Goal: Task Accomplishment & Management: Use online tool/utility

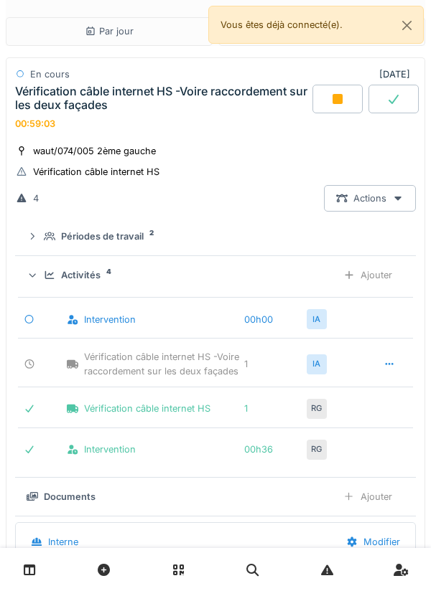
click at [50, 266] on div "Activités 4 Ajouter" at bounding box center [215, 275] width 377 height 27
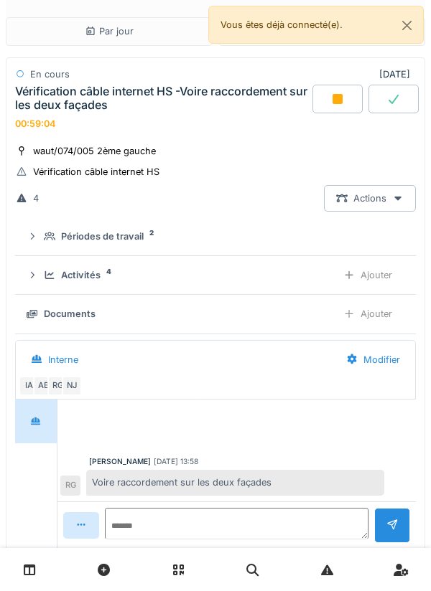
click at [378, 315] on div "Ajouter" at bounding box center [367, 314] width 73 height 27
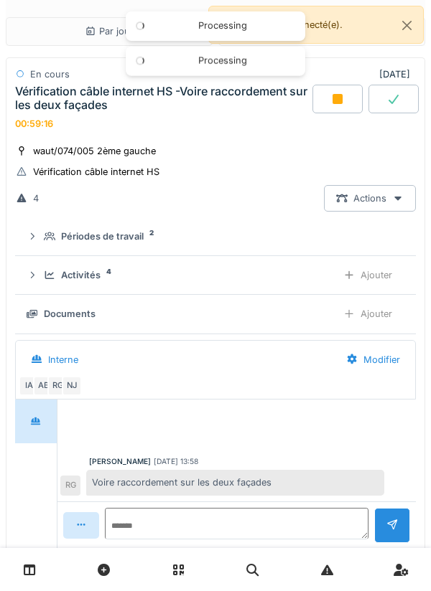
click at [48, 277] on icon at bounding box center [49, 275] width 9 height 8
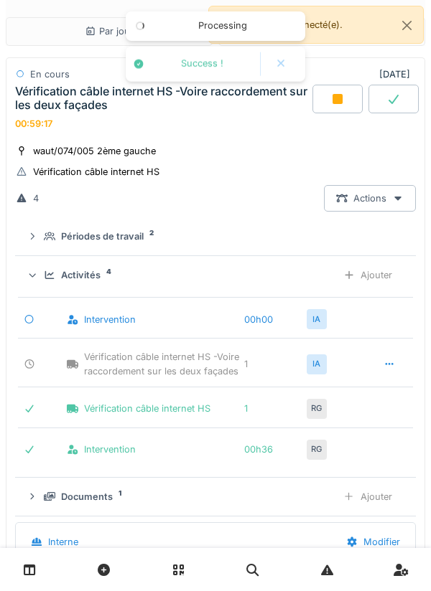
click at [43, 271] on div "Activités 4 Ajouter" at bounding box center [215, 275] width 377 height 27
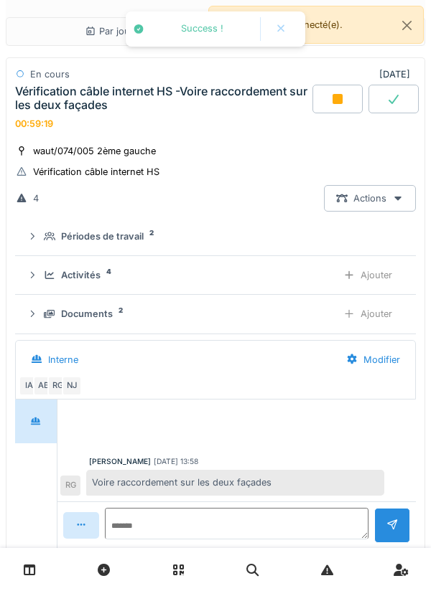
click at [47, 311] on icon at bounding box center [49, 314] width 11 height 9
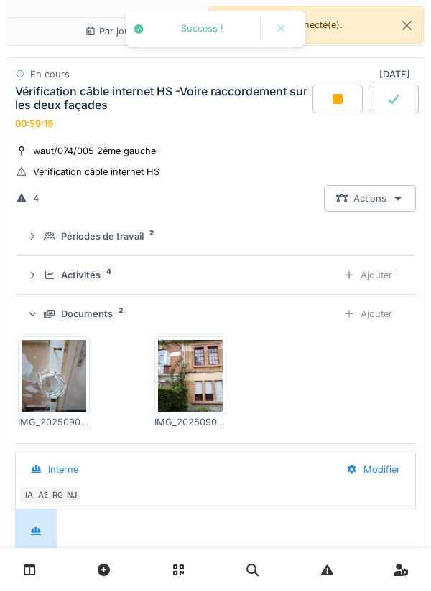
click at [382, 318] on div "Ajouter" at bounding box center [367, 314] width 73 height 27
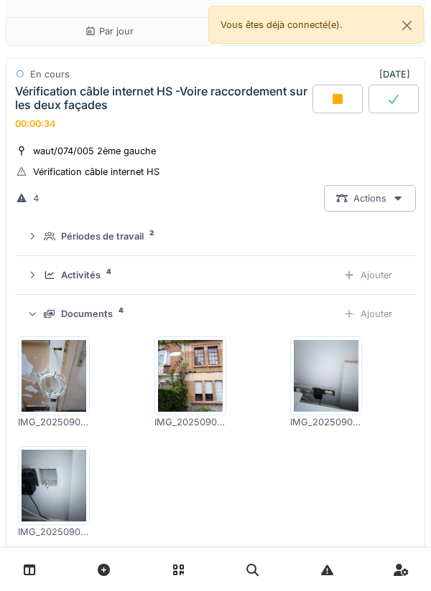
click at [36, 271] on icon at bounding box center [32, 275] width 11 height 9
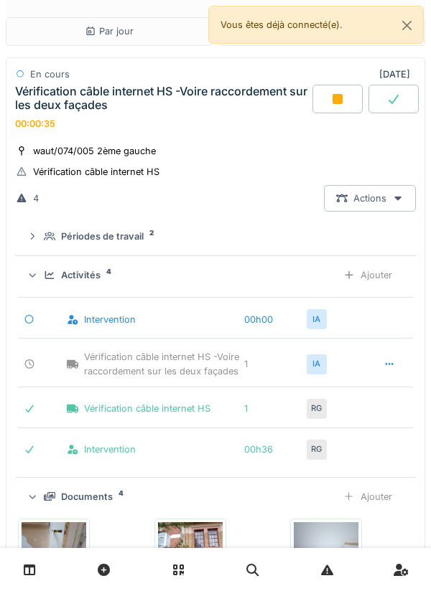
click at [27, 265] on summary "Activités 4 Ajouter" at bounding box center [215, 275] width 389 height 27
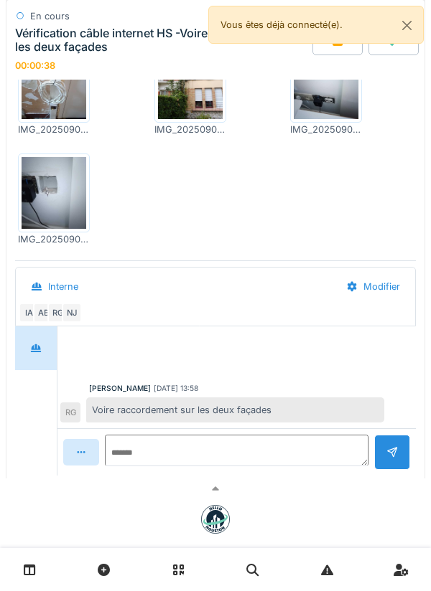
scroll to position [315, 0]
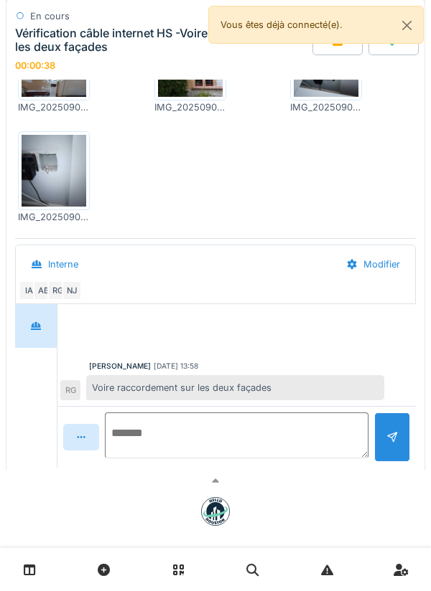
click at [237, 431] on textarea at bounding box center [236, 436] width 263 height 46
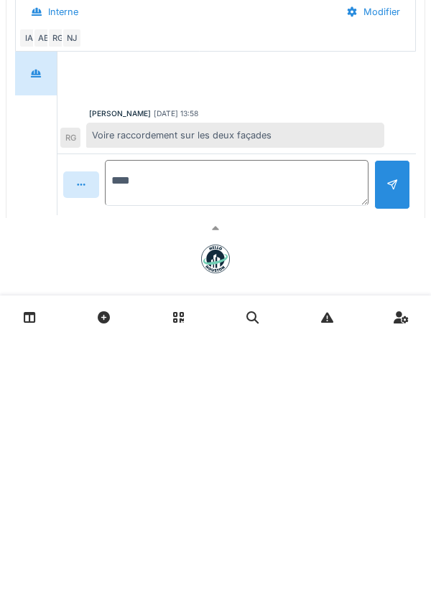
type textarea "*****"
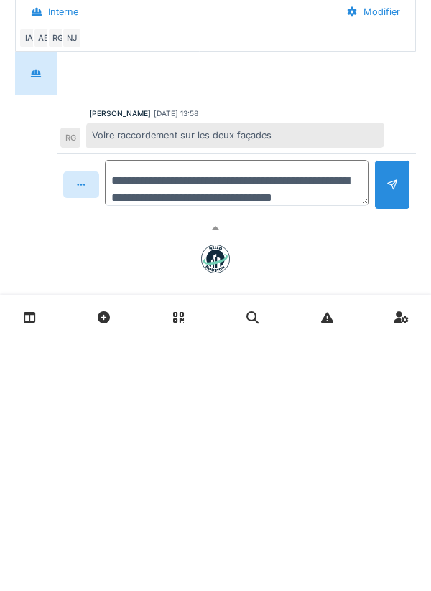
scroll to position [17, 0]
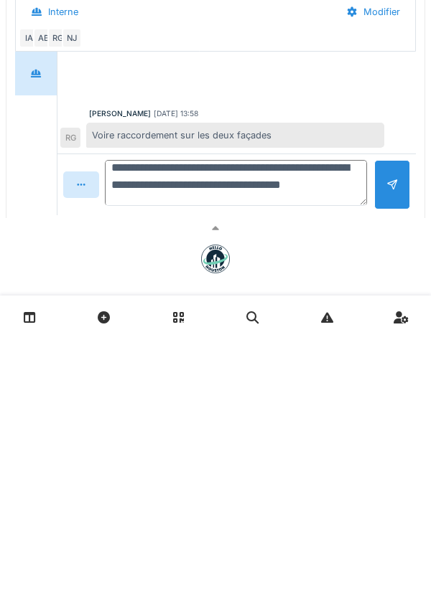
click at [220, 433] on textarea "**********" at bounding box center [236, 436] width 262 height 46
click at [292, 416] on textarea "**********" at bounding box center [236, 436] width 262 height 46
click at [176, 449] on textarea "**********" at bounding box center [236, 436] width 262 height 46
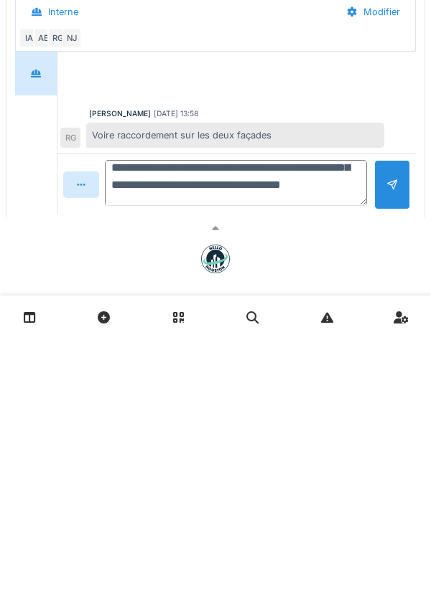
type textarea "**********"
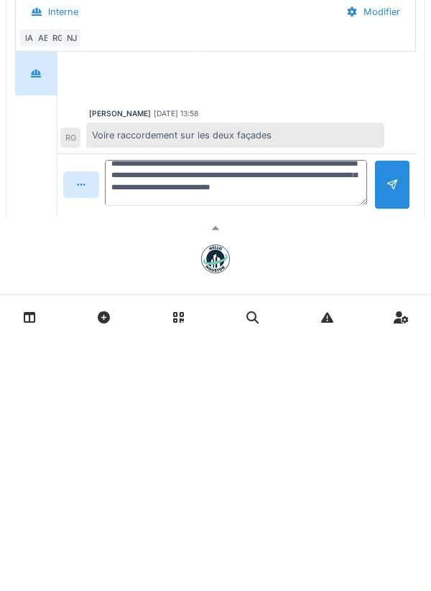
click at [376, 452] on div at bounding box center [392, 438] width 36 height 50
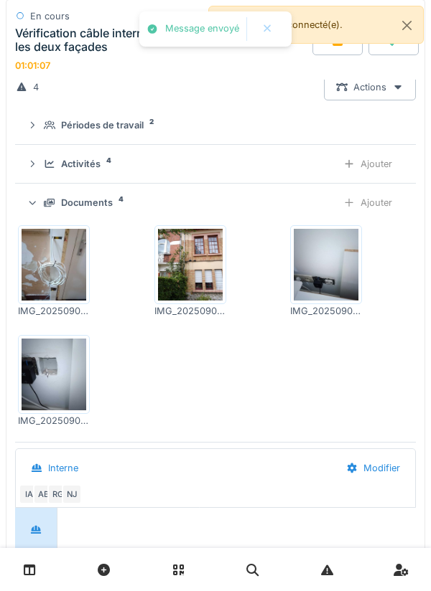
scroll to position [0, 0]
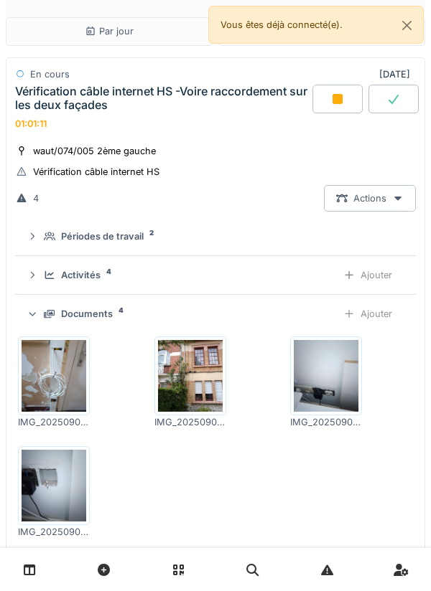
click at [47, 279] on icon at bounding box center [49, 275] width 9 height 8
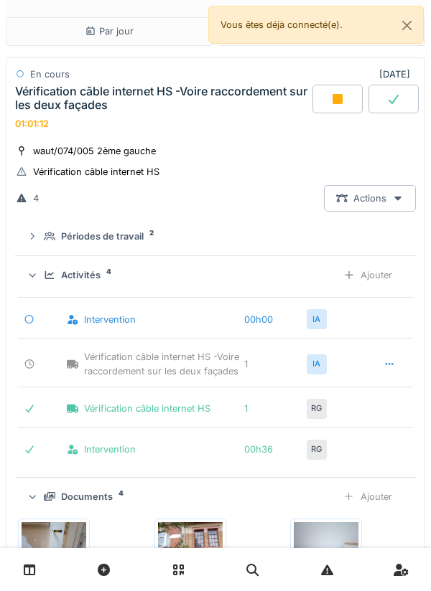
click at [36, 270] on div "Activités 4 Ajouter" at bounding box center [215, 275] width 377 height 27
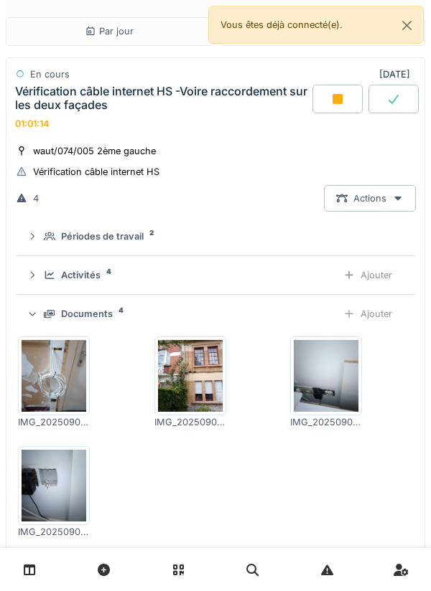
click at [329, 97] on div at bounding box center [337, 99] width 50 height 29
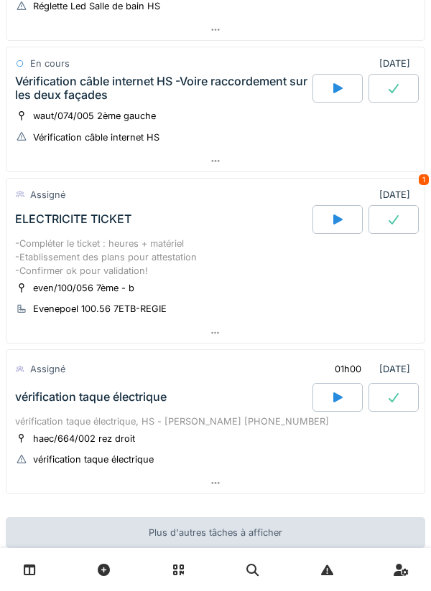
scroll to position [639, 0]
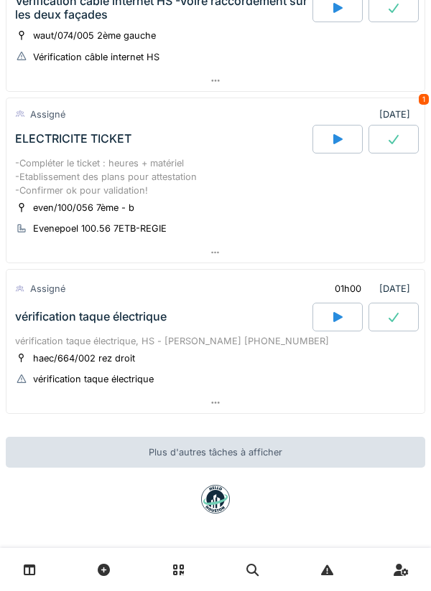
click at [328, 318] on div at bounding box center [337, 317] width 50 height 29
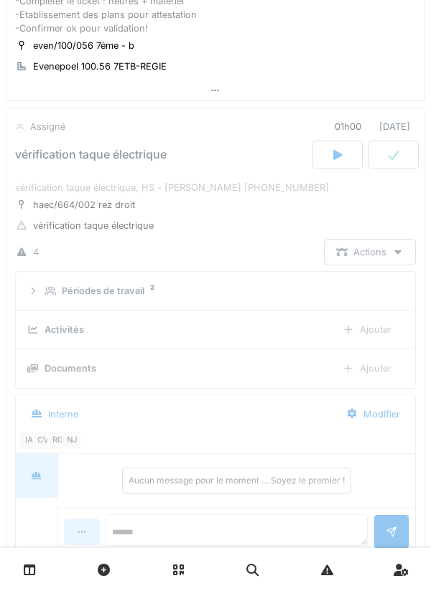
scroll to position [851, 0]
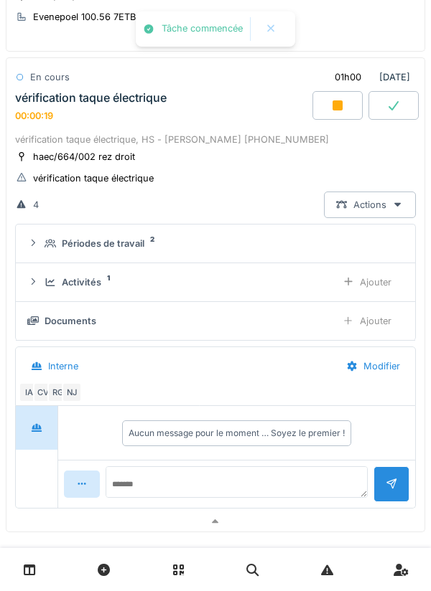
click at [39, 277] on div "Activités 1 Ajouter" at bounding box center [215, 282] width 376 height 27
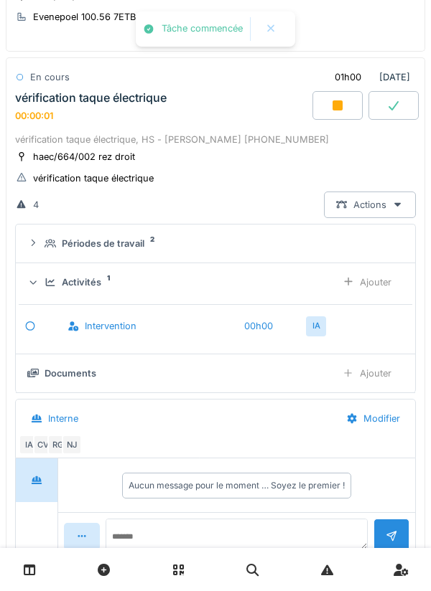
click at [385, 282] on div "Ajouter" at bounding box center [366, 282] width 73 height 27
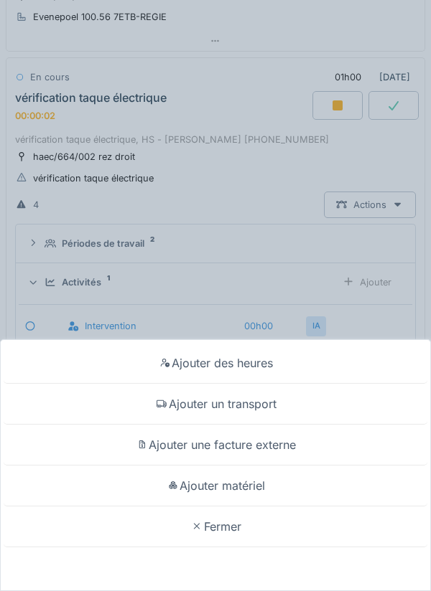
click at [311, 408] on div "Ajouter un transport" at bounding box center [215, 404] width 423 height 41
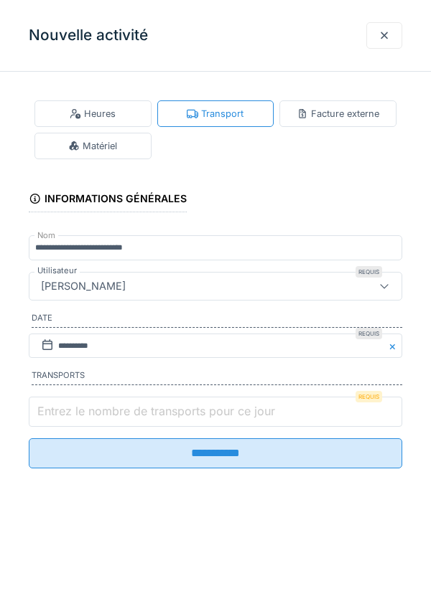
click at [297, 410] on input "Entrez le nombre de transports pour ce jour" at bounding box center [215, 412] width 373 height 30
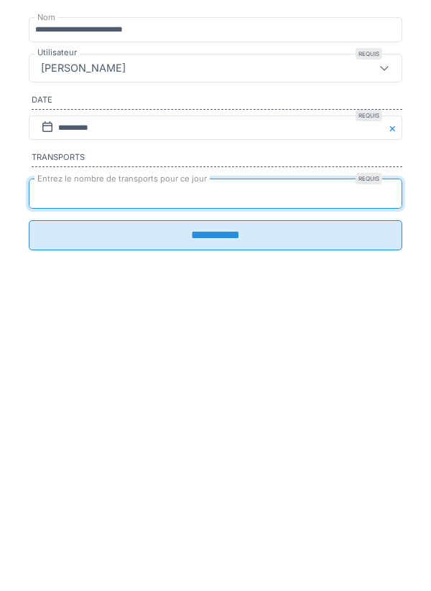
type input "*"
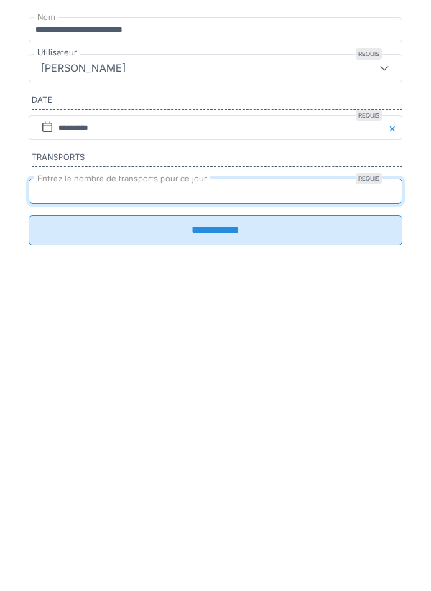
click at [357, 459] on input "**********" at bounding box center [215, 448] width 373 height 30
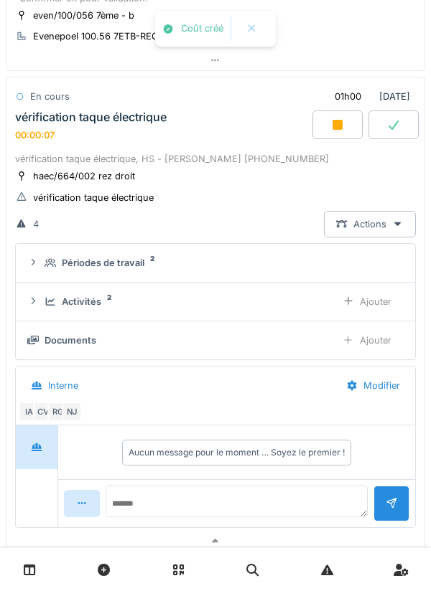
scroll to position [830, 0]
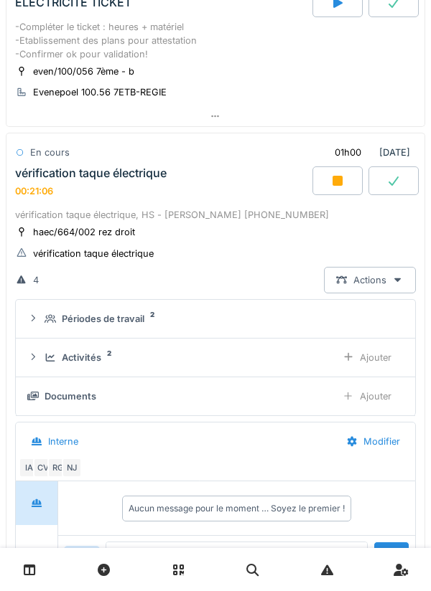
click at [65, 173] on div "vérification taque électrique" at bounding box center [90, 173] width 151 height 14
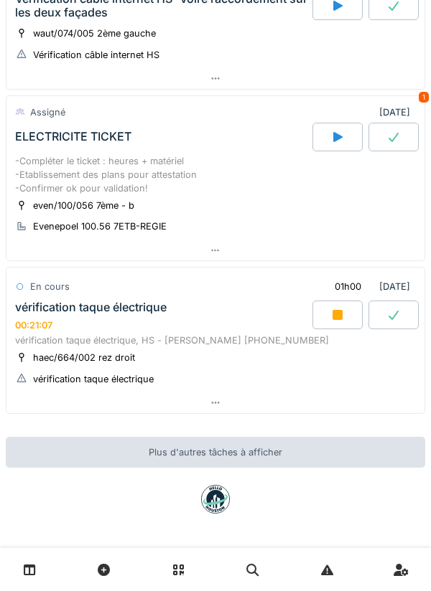
click at [43, 170] on div "-Compléter le ticket : heures + matériel -Etablissement des plans pour attestat…" at bounding box center [215, 175] width 400 height 42
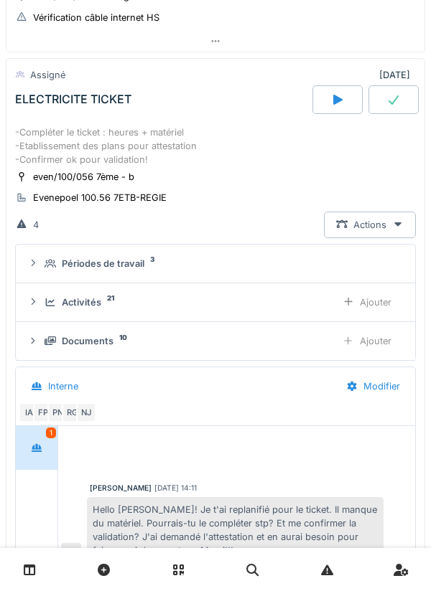
click at [43, 108] on div "ELECTRICITE TICKET" at bounding box center [162, 99] width 300 height 29
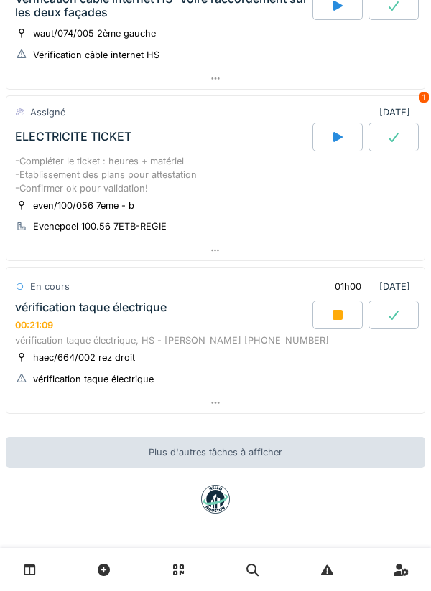
click at [55, 314] on div "vérification taque électrique" at bounding box center [90, 308] width 151 height 14
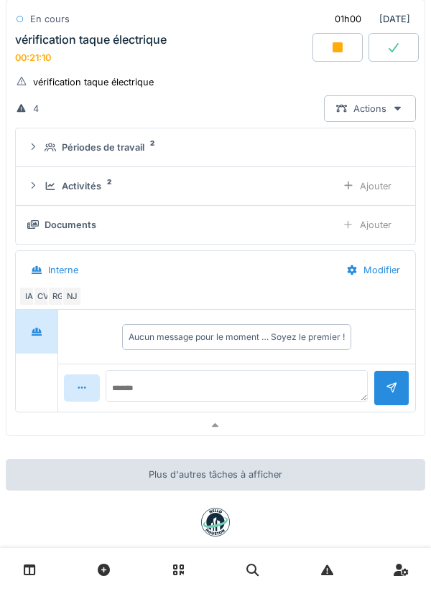
scroll to position [962, 0]
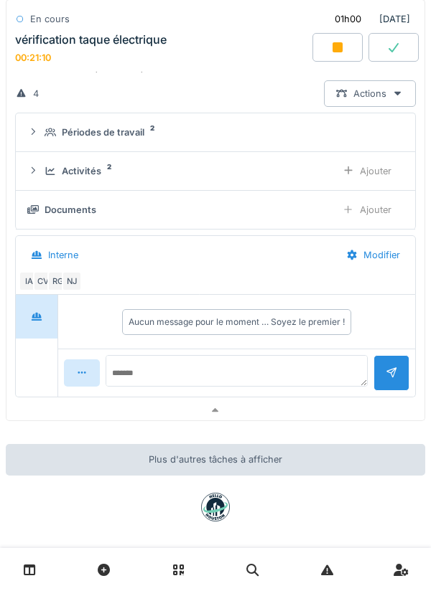
click at [43, 137] on div "Périodes de travail 2" at bounding box center [215, 133] width 376 height 14
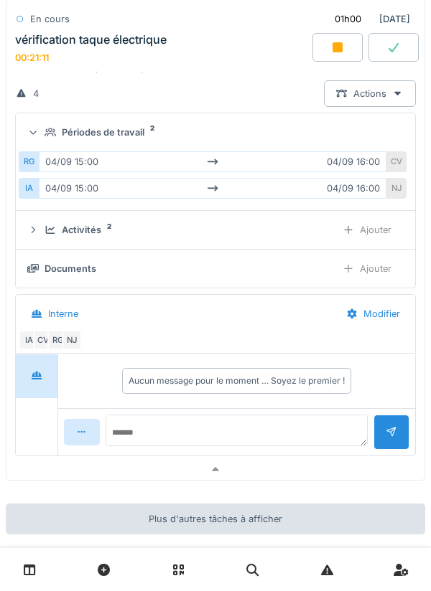
click at [42, 131] on div "Périodes de travail 2" at bounding box center [215, 133] width 376 height 14
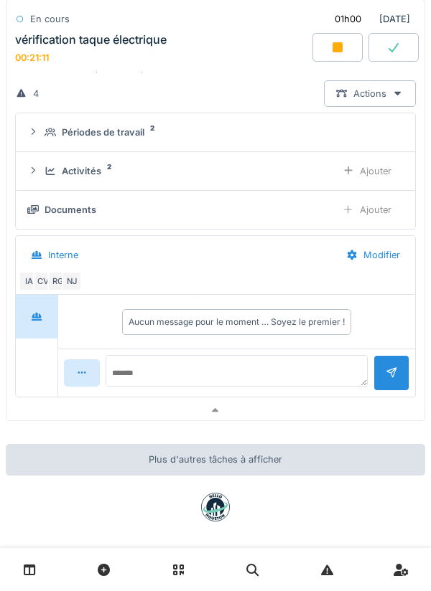
click at [44, 170] on div "Activités 2 Ajouter" at bounding box center [215, 171] width 376 height 27
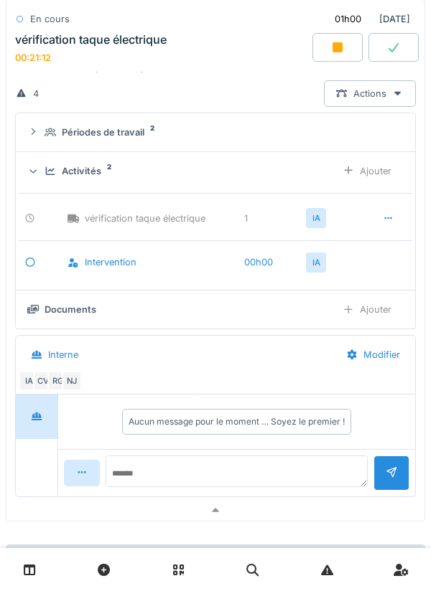
click at [42, 173] on div "Activités 2 Ajouter" at bounding box center [215, 171] width 376 height 27
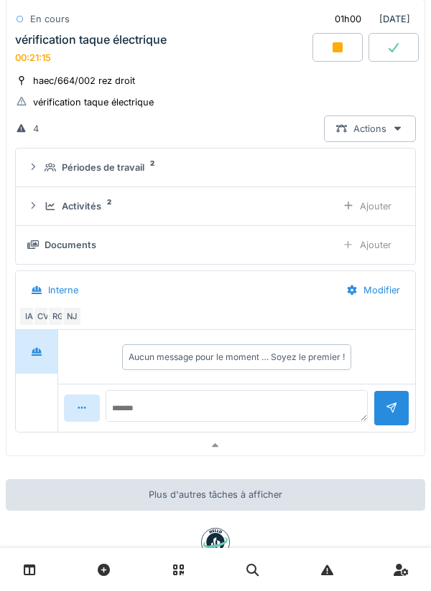
scroll to position [917, 0]
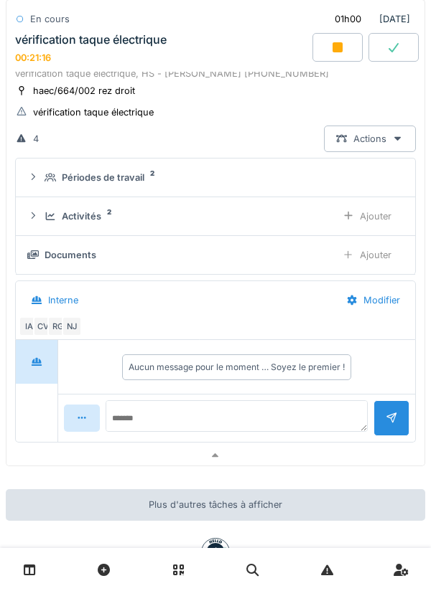
click at [39, 169] on summary "Périodes de travail 2" at bounding box center [215, 177] width 387 height 27
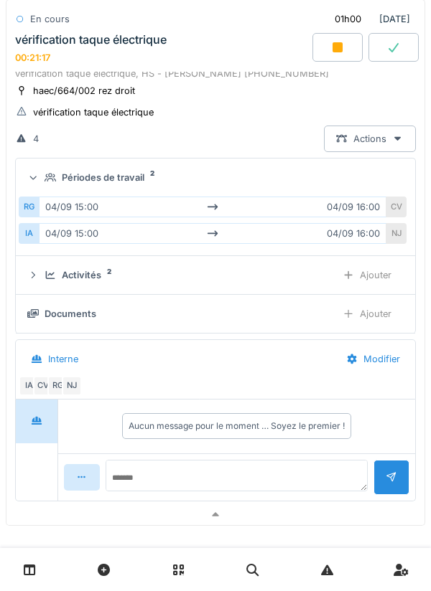
click at [40, 176] on div "Périodes de travail 2" at bounding box center [215, 178] width 376 height 14
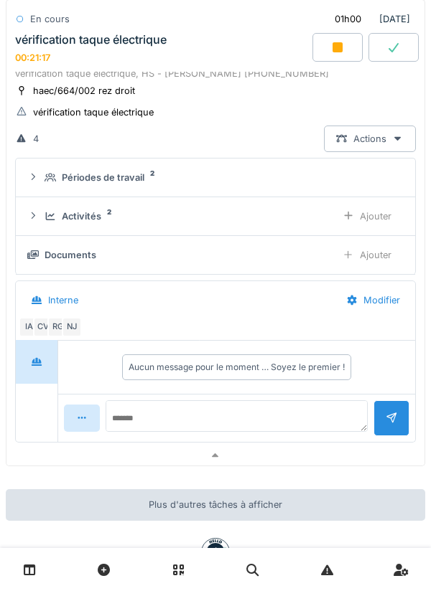
click at [47, 214] on icon at bounding box center [49, 216] width 11 height 9
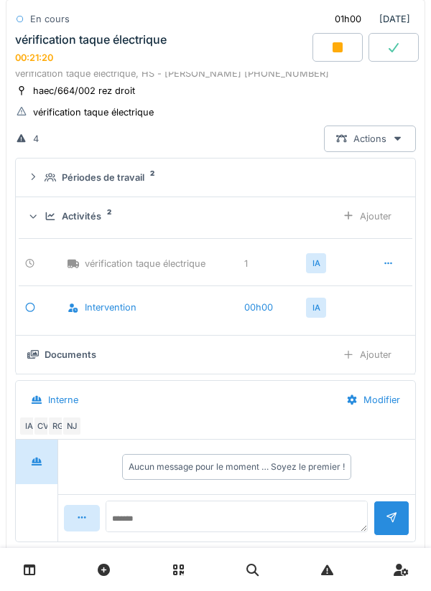
click at [40, 220] on div "Activités 2 Ajouter" at bounding box center [215, 216] width 376 height 27
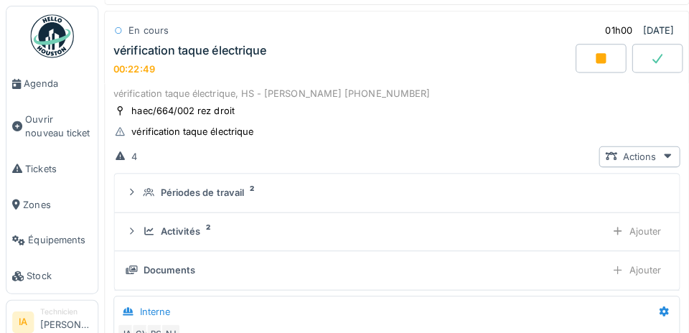
scroll to position [918, 0]
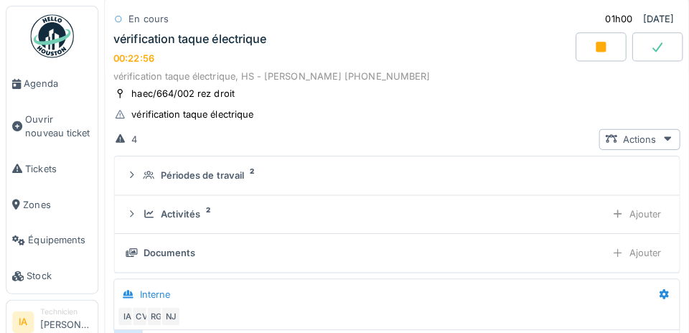
click at [9, 242] on link "Équipements" at bounding box center [51, 237] width 90 height 35
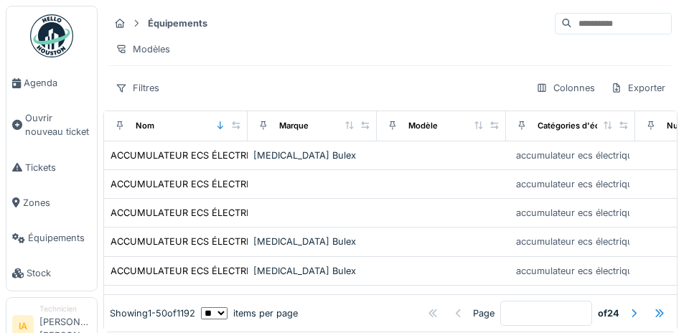
click at [32, 329] on li "IA" at bounding box center [23, 326] width 22 height 22
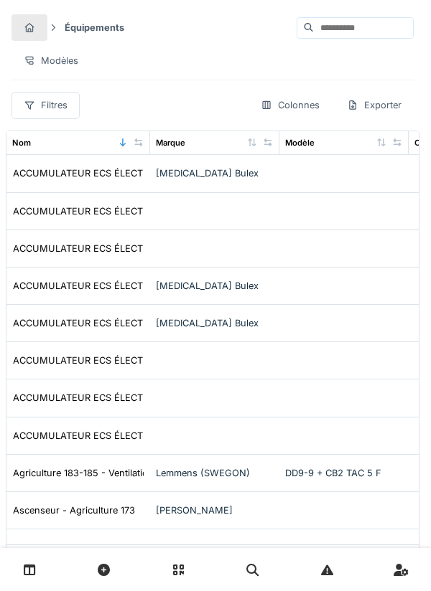
click at [28, 332] on icon at bounding box center [30, 570] width 12 height 12
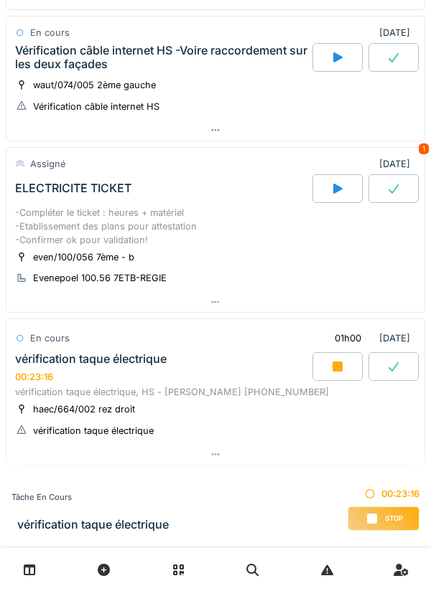
scroll to position [641, 0]
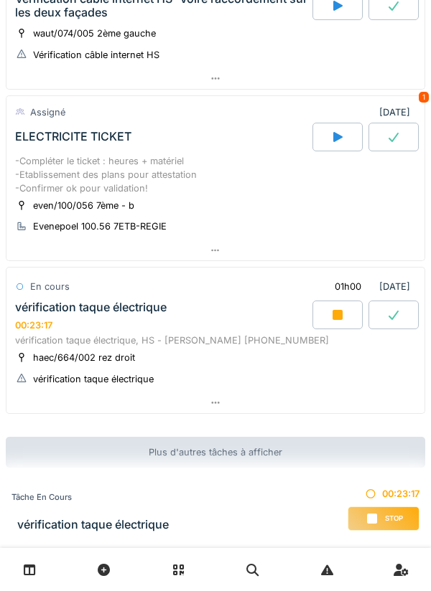
click at [50, 314] on div "vérification taque électrique" at bounding box center [90, 308] width 151 height 14
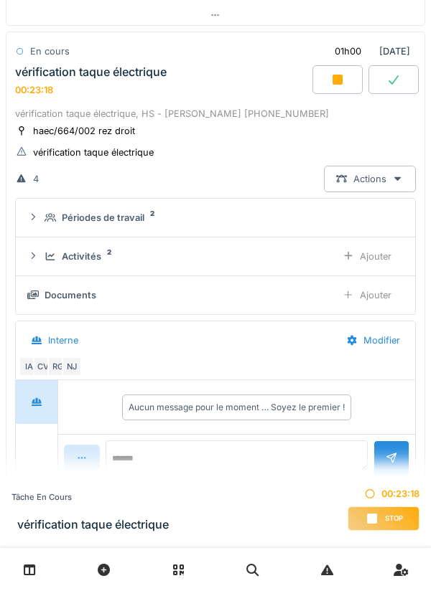
scroll to position [880, 0]
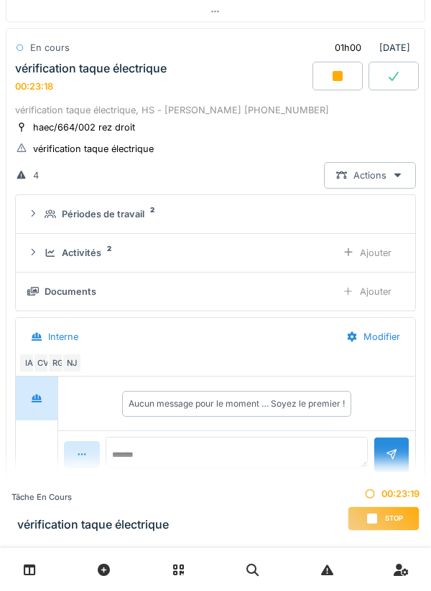
click at [46, 262] on div "Activités 2 Ajouter" at bounding box center [215, 253] width 376 height 27
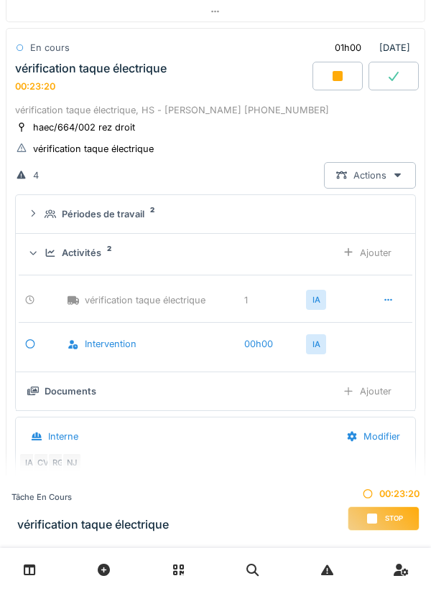
click at [47, 257] on div "Activités 2" at bounding box center [184, 253] width 280 height 14
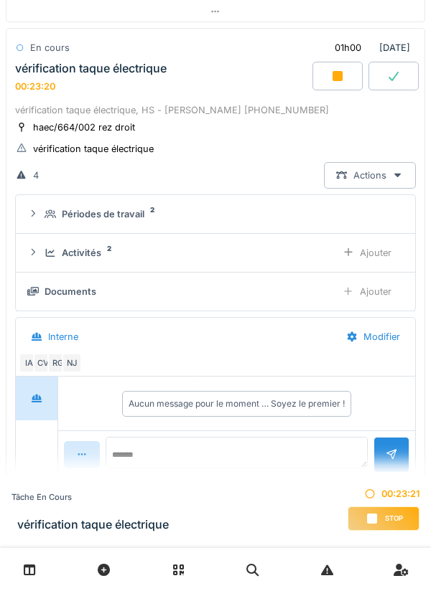
click at [44, 254] on icon at bounding box center [49, 252] width 11 height 9
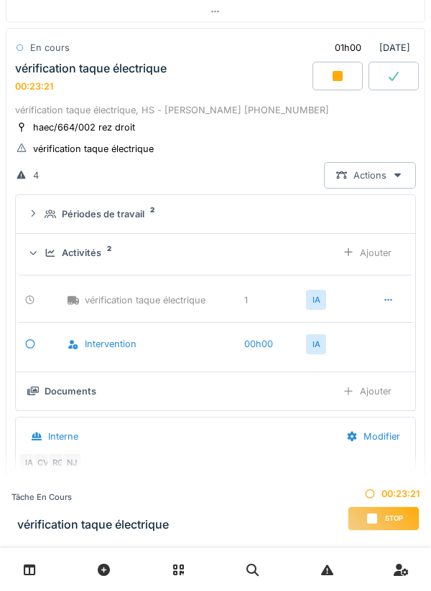
click at [44, 262] on div "Activités 2 Ajouter" at bounding box center [215, 253] width 376 height 27
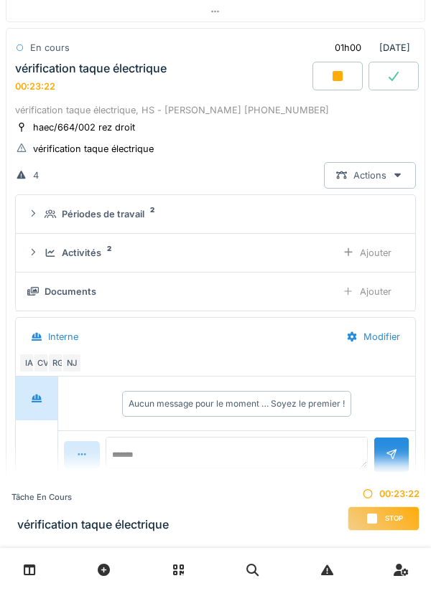
click at [44, 263] on div "Activités 2 Ajouter" at bounding box center [215, 253] width 376 height 27
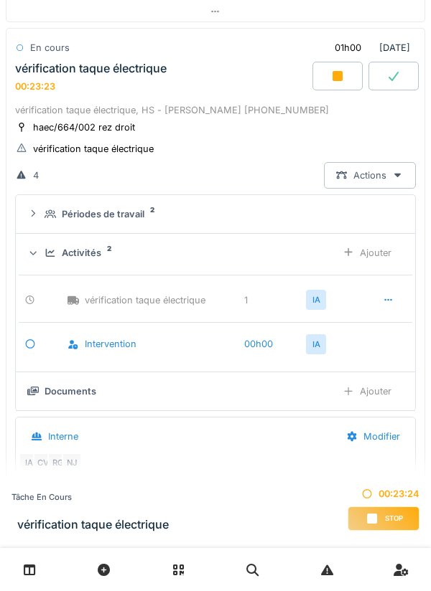
click at [42, 263] on div "Activités 2 Ajouter" at bounding box center [215, 253] width 376 height 27
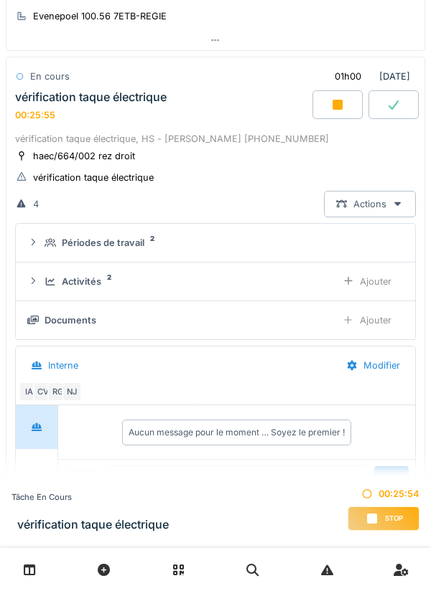
scroll to position [860, 0]
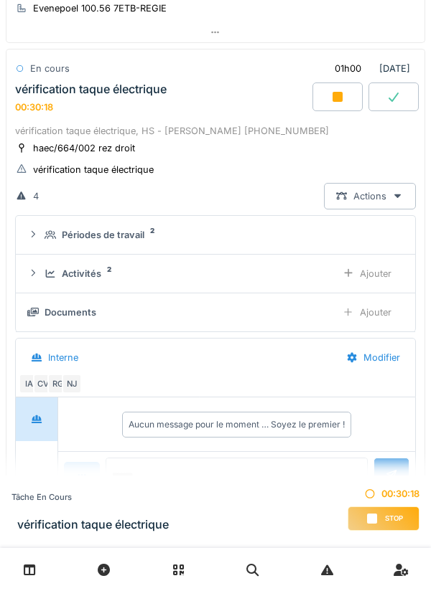
click at [344, 96] on div at bounding box center [337, 97] width 50 height 29
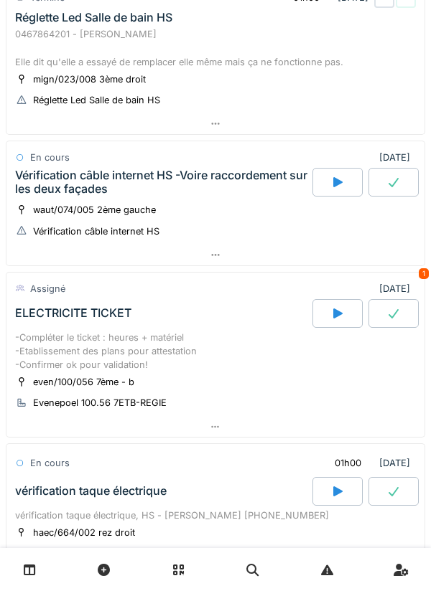
scroll to position [455, 0]
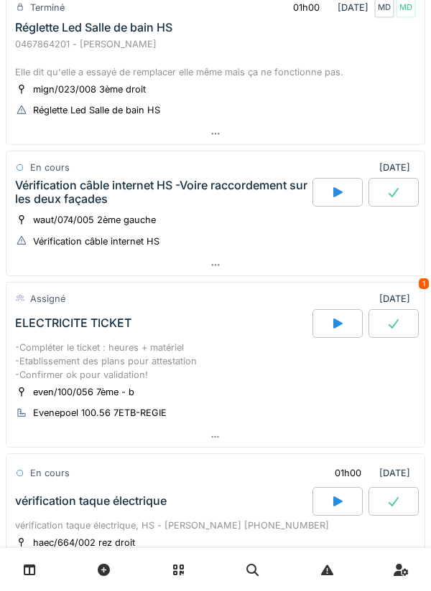
click at [174, 215] on div "waut/074/005 2ème gauche Vérification câble internet HS" at bounding box center [215, 230] width 400 height 36
click at [100, 200] on div "Vérification câble internet HS -Voire raccordement sur les deux façades" at bounding box center [162, 192] width 294 height 27
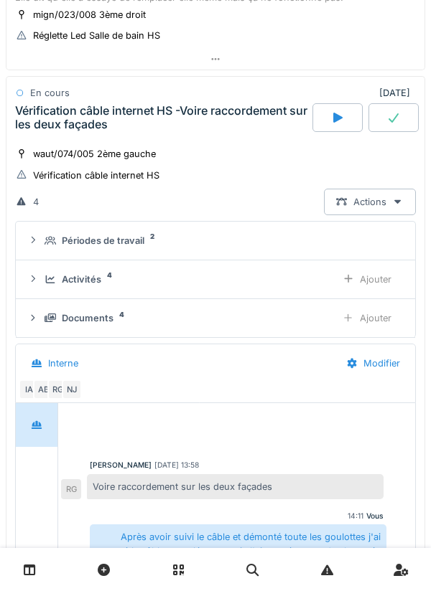
scroll to position [548, 0]
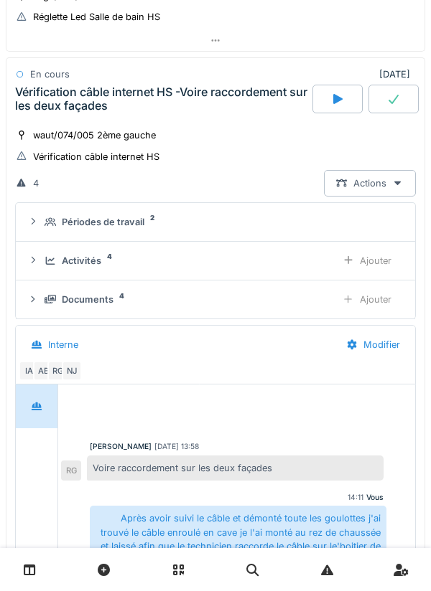
click at [88, 301] on div "Documents" at bounding box center [88, 300] width 52 height 14
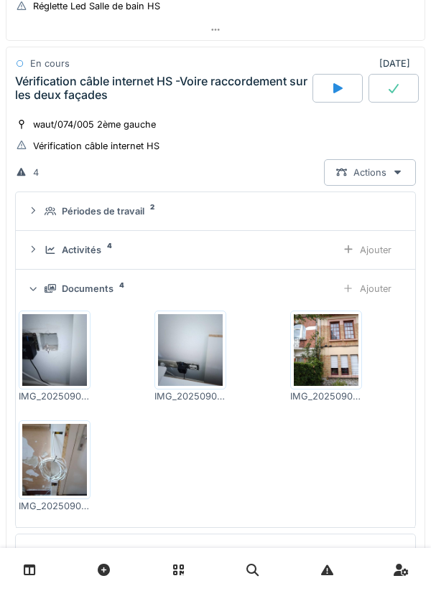
scroll to position [556, 0]
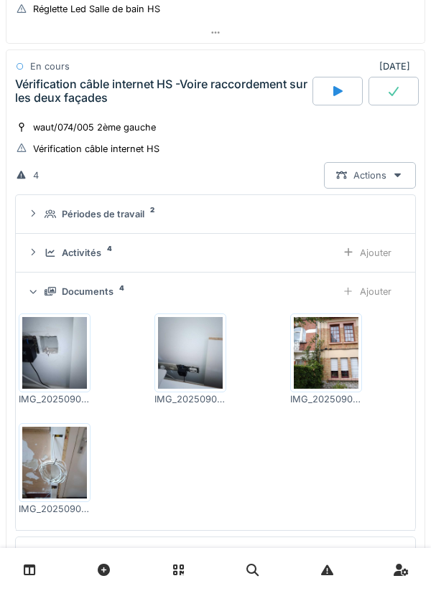
click at [55, 466] on img at bounding box center [54, 463] width 65 height 72
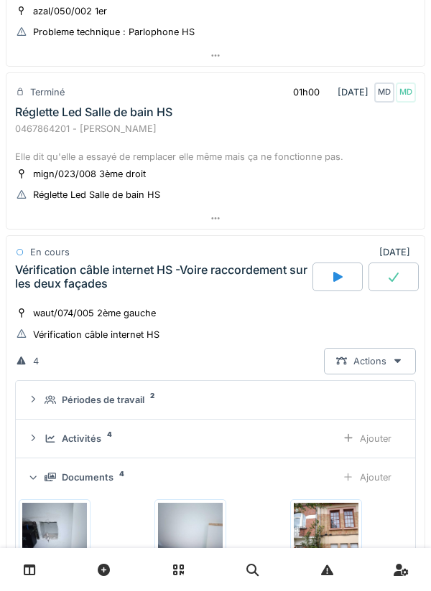
scroll to position [376, 0]
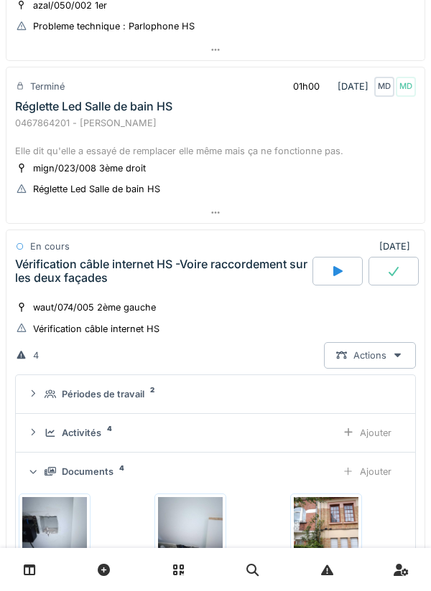
click at [108, 399] on div "Périodes de travail" at bounding box center [103, 394] width 83 height 14
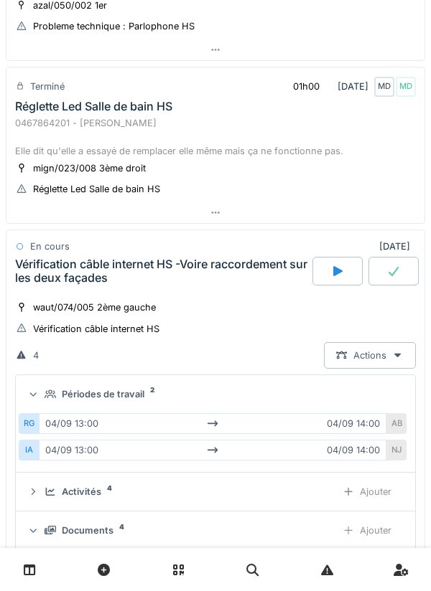
click at [101, 394] on div "Périodes de travail" at bounding box center [103, 394] width 83 height 14
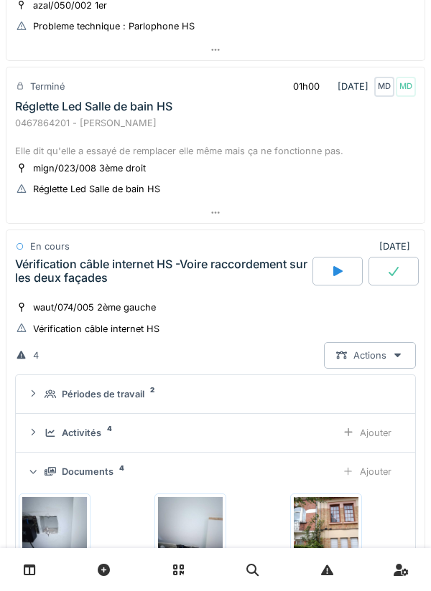
click at [110, 399] on div "Périodes de travail" at bounding box center [103, 394] width 83 height 14
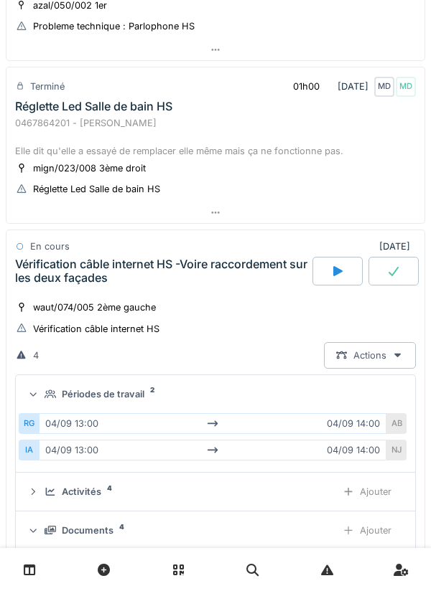
click at [131, 397] on div "Périodes de travail" at bounding box center [103, 394] width 83 height 14
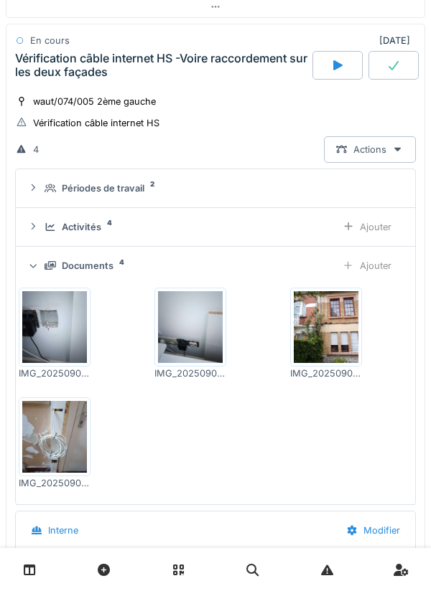
scroll to position [573, 0]
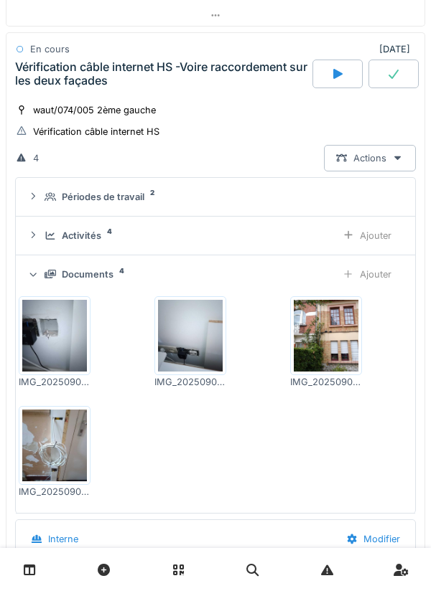
click at [44, 274] on icon at bounding box center [49, 274] width 11 height 9
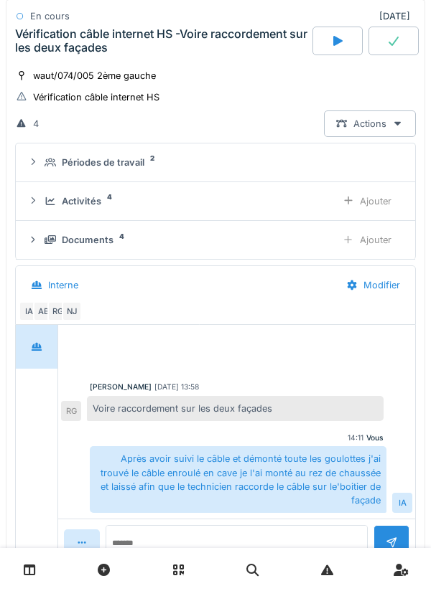
scroll to position [562, 0]
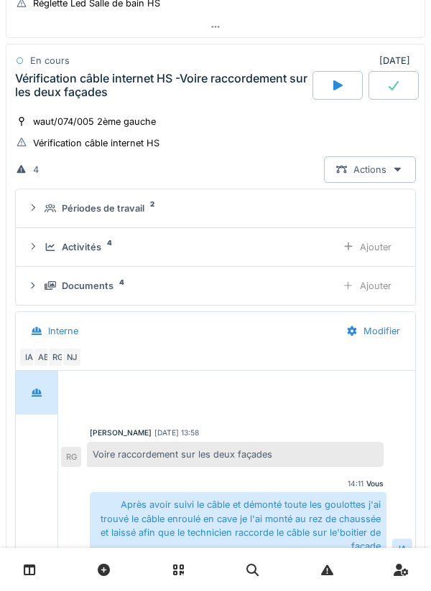
click at [55, 114] on div "waut/074/005 2ème gauche" at bounding box center [85, 121] width 141 height 15
